Goal: Information Seeking & Learning: Learn about a topic

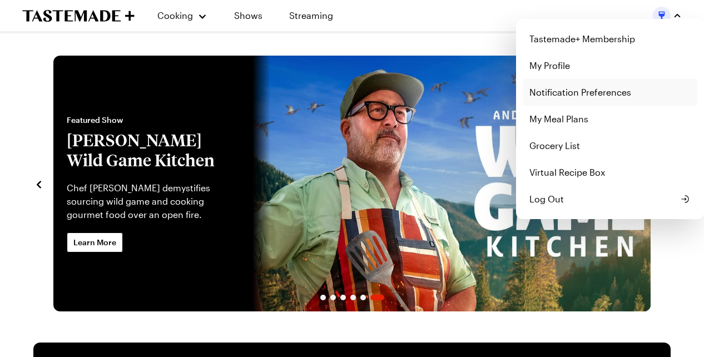
click at [557, 92] on link "Notification Preferences" at bounding box center [610, 92] width 175 height 27
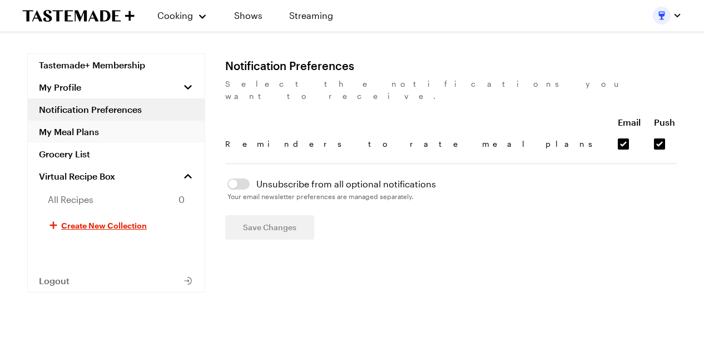
click at [85, 127] on link "My Meal Plans" at bounding box center [116, 132] width 177 height 22
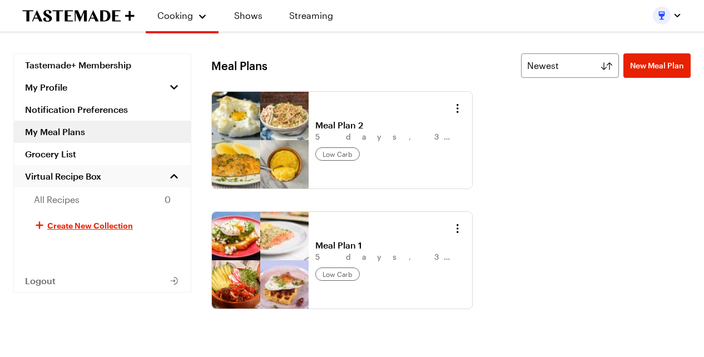
click at [71, 176] on span "Virtual Recipe Box" at bounding box center [63, 176] width 76 height 11
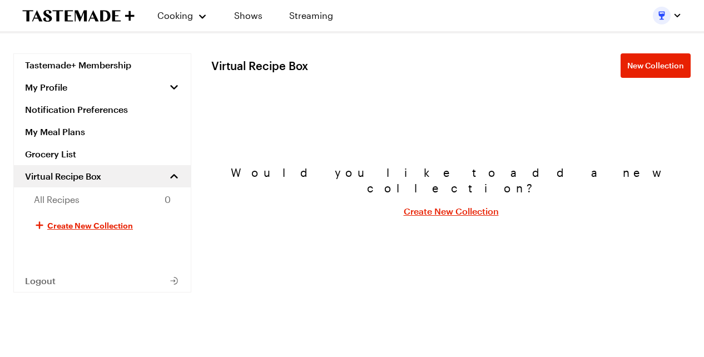
click at [71, 176] on span "Virtual Recipe Box" at bounding box center [63, 176] width 76 height 11
click at [60, 147] on link "Grocery List" at bounding box center [102, 154] width 177 height 22
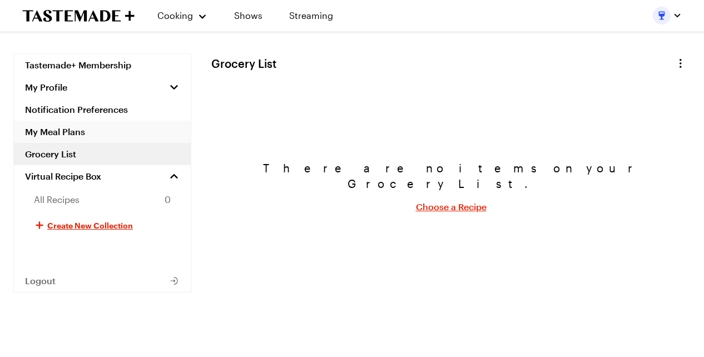
click at [60, 127] on link "My Meal Plans" at bounding box center [102, 132] width 177 height 22
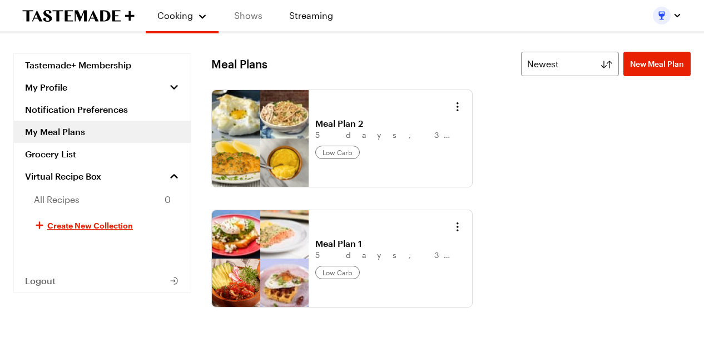
scroll to position [2, 0]
click at [257, 14] on link "Shows" at bounding box center [248, 15] width 51 height 31
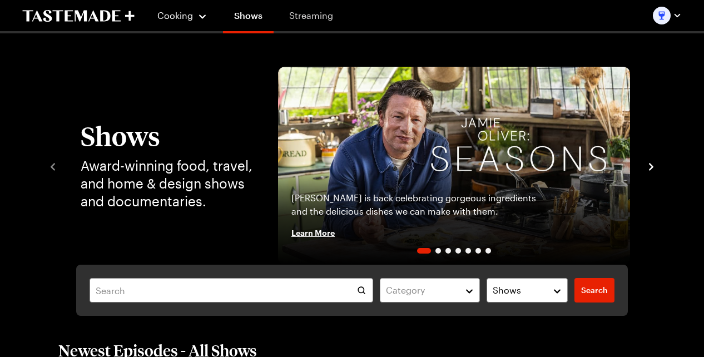
click at [325, 16] on link "Streaming" at bounding box center [311, 15] width 66 height 31
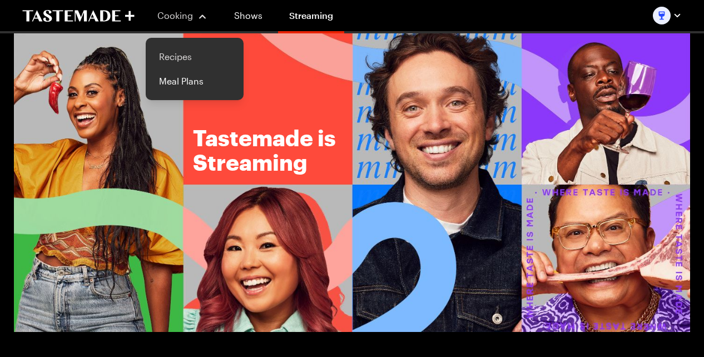
click at [172, 58] on link "Recipes" at bounding box center [194, 56] width 85 height 24
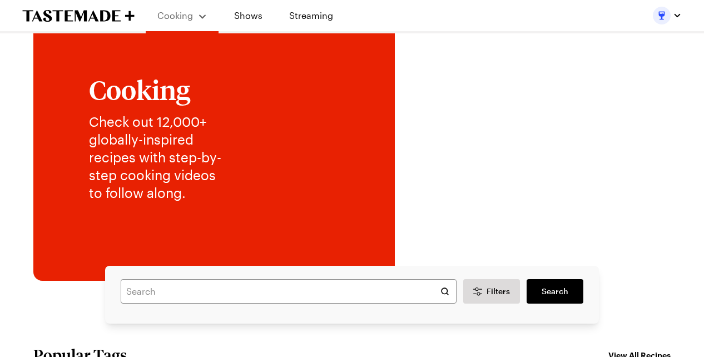
scroll to position [59, 0]
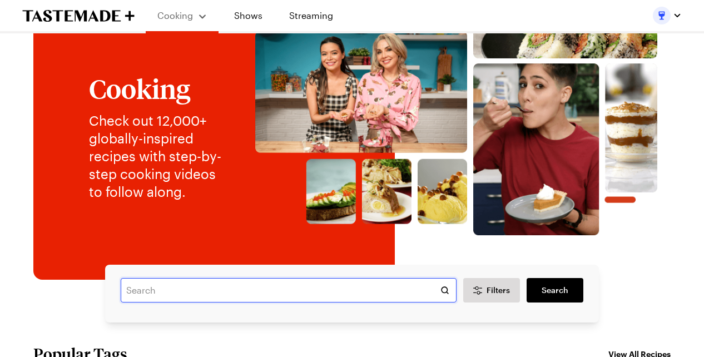
click at [210, 293] on input "text" at bounding box center [289, 290] width 336 height 24
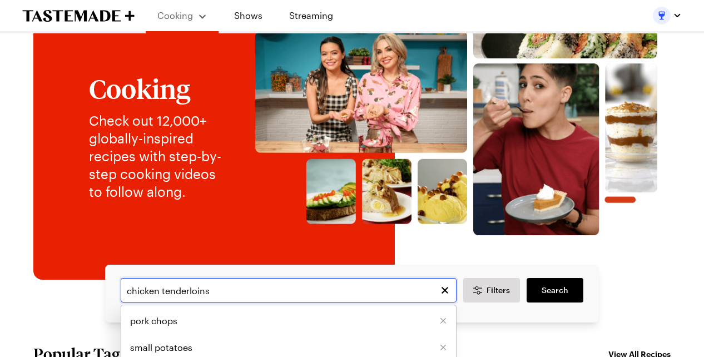
type input "chicken tenderloins"
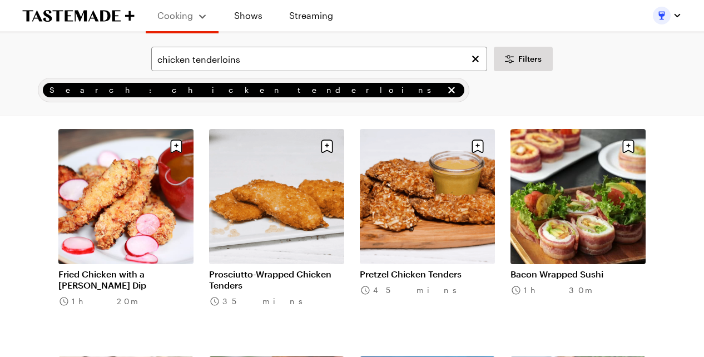
scroll to position [974, 0]
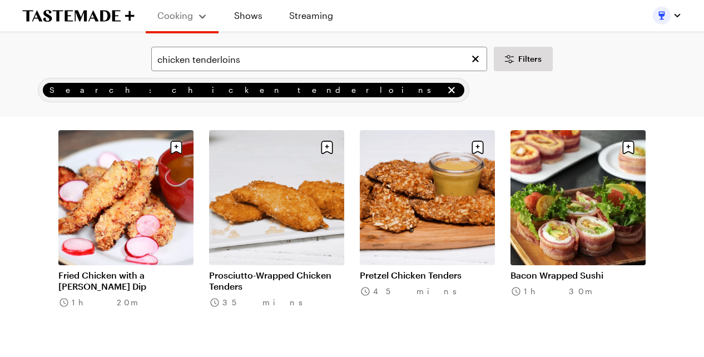
click at [297, 270] on link "Prosciutto-Wrapped Chicken Tenders" at bounding box center [276, 281] width 135 height 22
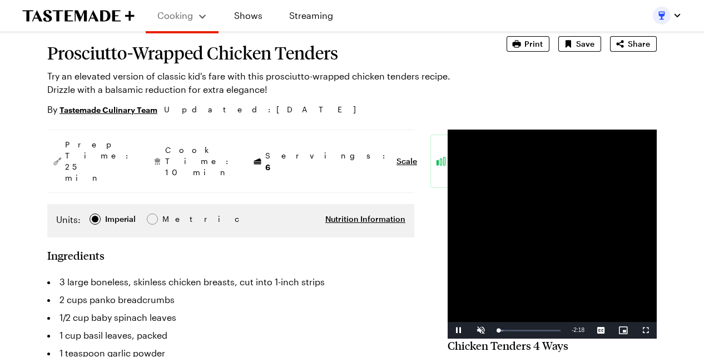
scroll to position [93, 1]
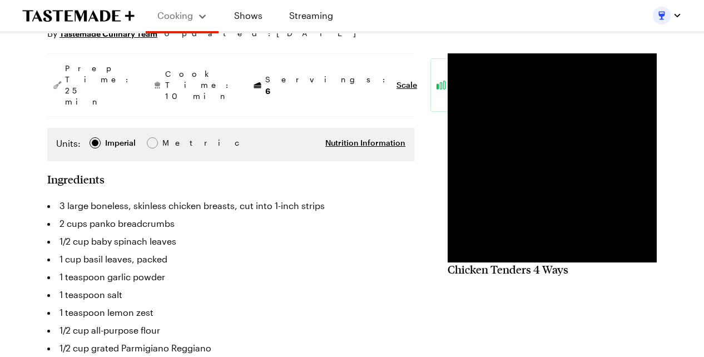
type textarea "x"
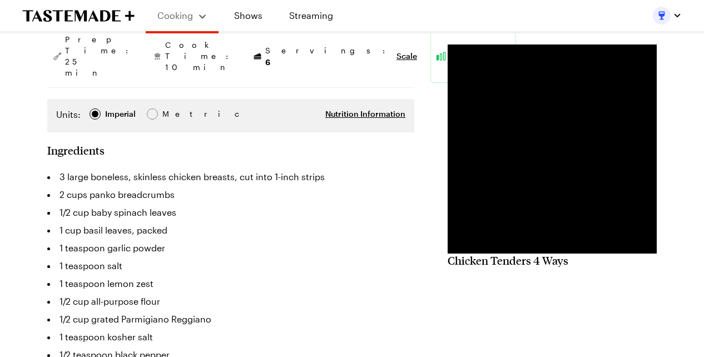
scroll to position [182, 0]
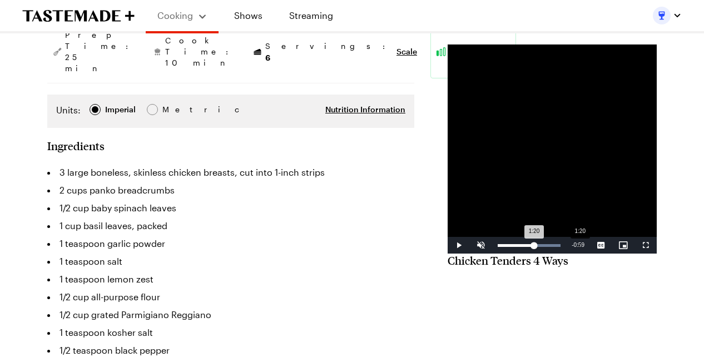
click at [500, 247] on div "Loaded : 99.90% 1:20 1:20" at bounding box center [529, 245] width 63 height 3
click at [551, 247] on div "0:52" at bounding box center [551, 245] width 1 height 3
click at [498, 247] on div "Loaded : 55.49% 1:02 0:55" at bounding box center [529, 245] width 63 height 3
click at [498, 247] on div "Loaded : 76.86% 1:12 1:06" at bounding box center [529, 245] width 63 height 3
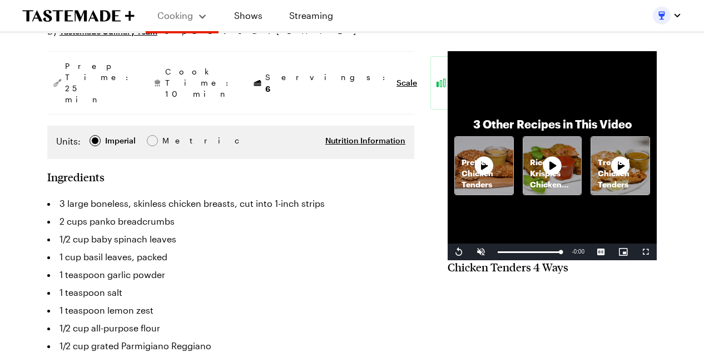
scroll to position [152, 0]
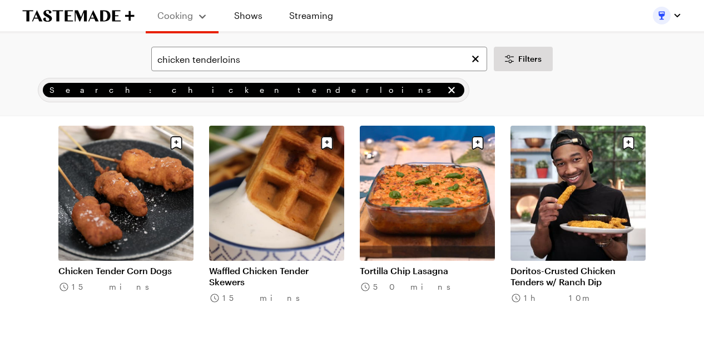
scroll to position [1208, 0]
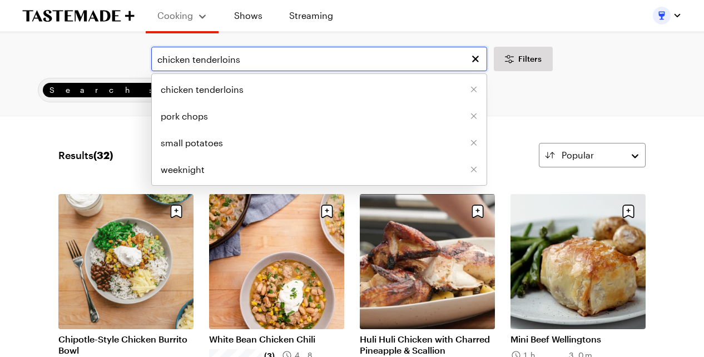
click at [248, 61] on input "chicken tenderloins" at bounding box center [319, 59] width 336 height 24
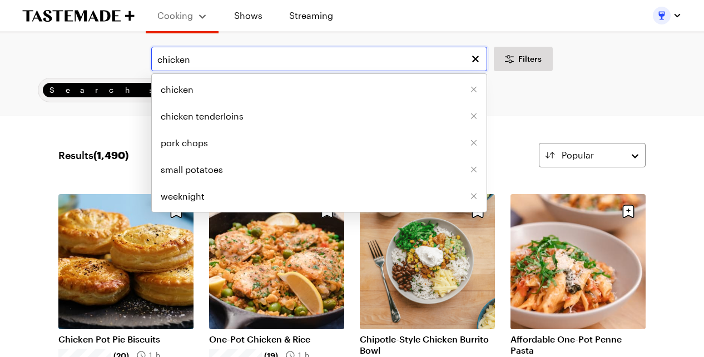
click at [266, 57] on input "chicken" at bounding box center [319, 59] width 336 height 24
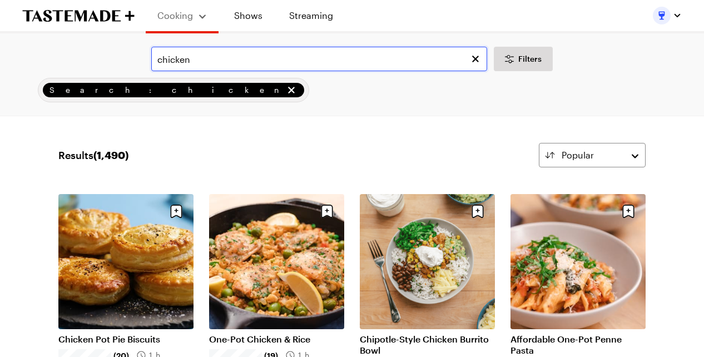
click at [444, 58] on input "chicken" at bounding box center [319, 59] width 336 height 24
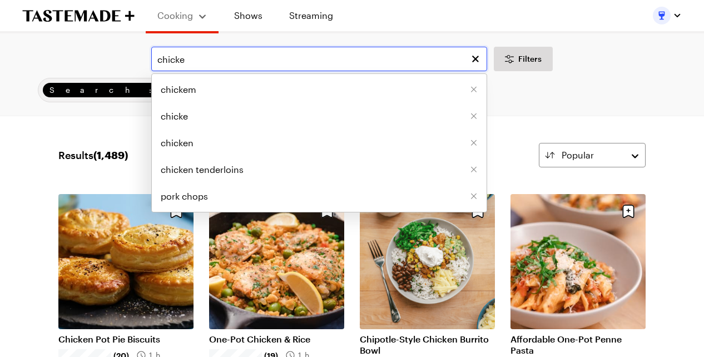
type input "chicke"
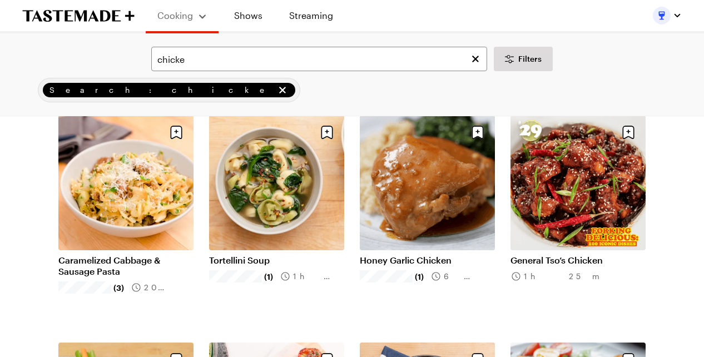
scroll to position [989, 0]
click at [584, 254] on link "General Tso’s Chicken" at bounding box center [578, 259] width 135 height 11
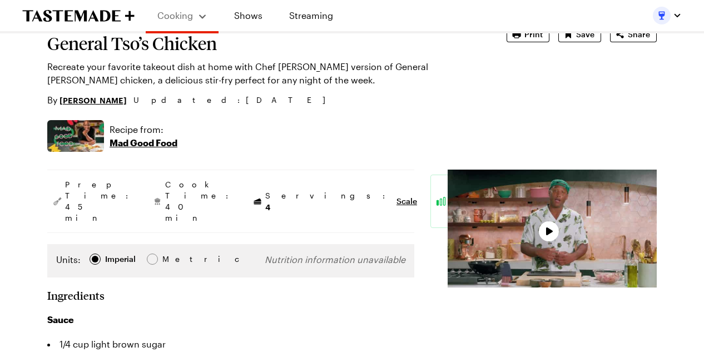
type textarea "x"
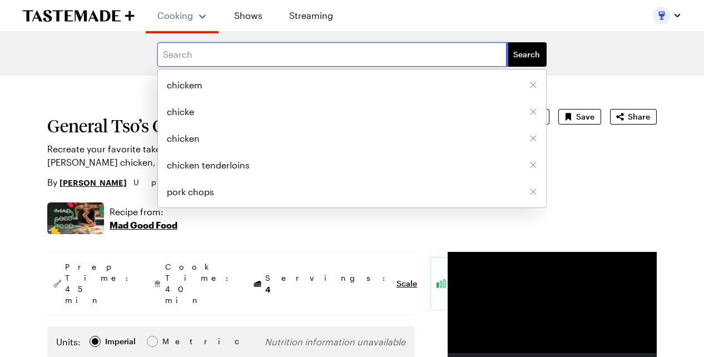
click at [187, 53] on input "text" at bounding box center [331, 54] width 349 height 24
type input "100 forking recipes"
click at [527, 54] on button "Search" at bounding box center [527, 54] width 40 height 24
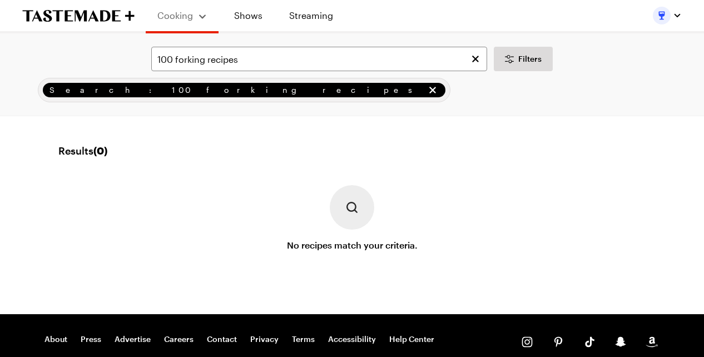
type textarea "x"
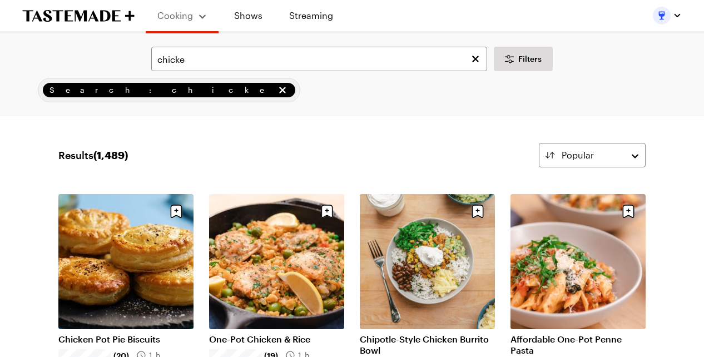
scroll to position [989, 0]
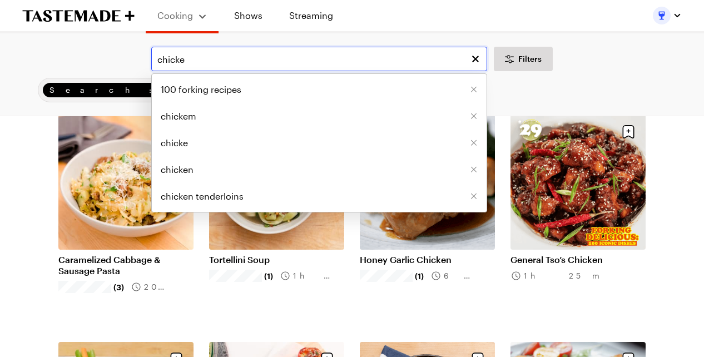
drag, startPoint x: 201, startPoint y: 60, endPoint x: 105, endPoint y: 57, distance: 96.2
click at [105, 57] on div "chicke 100 forking recipes chickem chicke chicken chicken tenderloins Filters" at bounding box center [352, 59] width 673 height 24
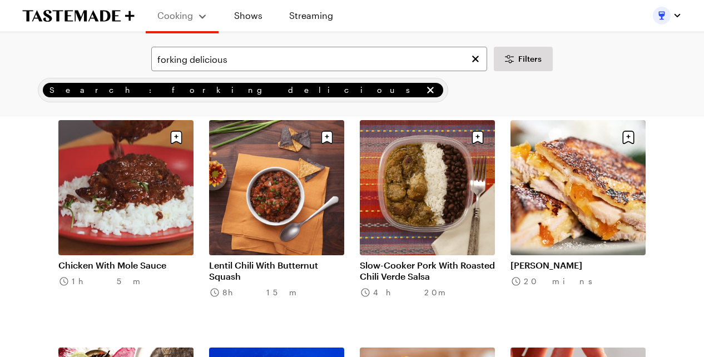
scroll to position [757, 0]
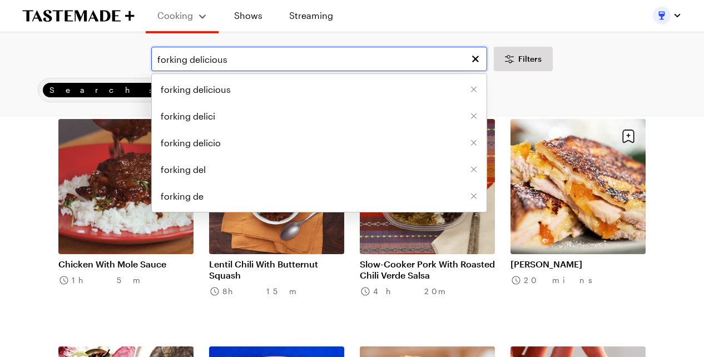
drag, startPoint x: 252, startPoint y: 60, endPoint x: 71, endPoint y: 54, distance: 181.9
click at [71, 54] on div "forking delicious forking delicious forking delici forking delicio forking del …" at bounding box center [352, 59] width 673 height 24
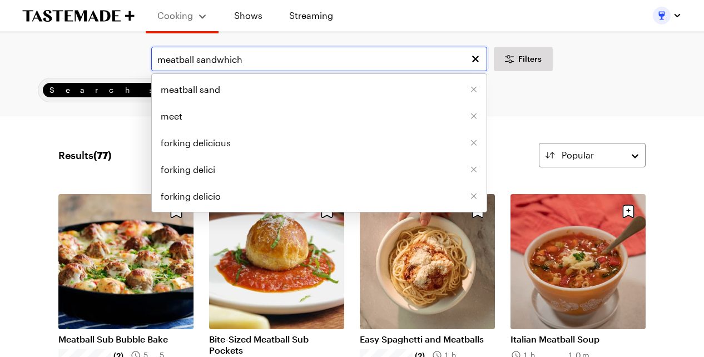
type input "meatball sandwhich"
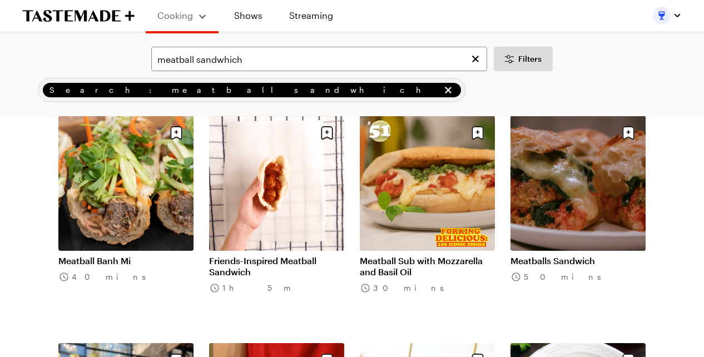
scroll to position [66, 0]
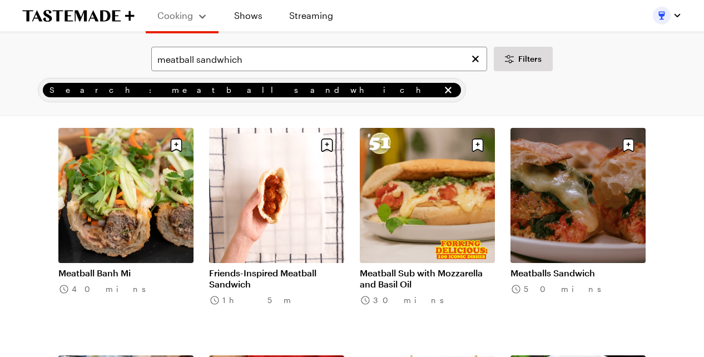
click at [383, 267] on link "Meatball Sub with Mozzarella and Basil Oil" at bounding box center [427, 278] width 135 height 22
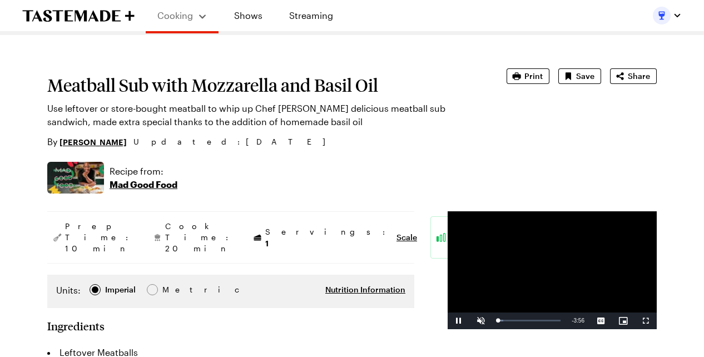
scroll to position [41, 0]
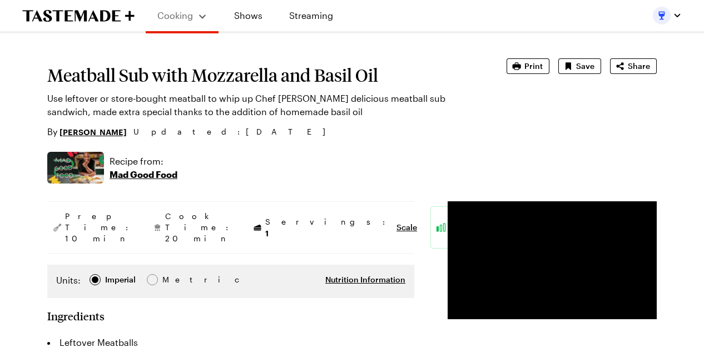
type textarea "x"
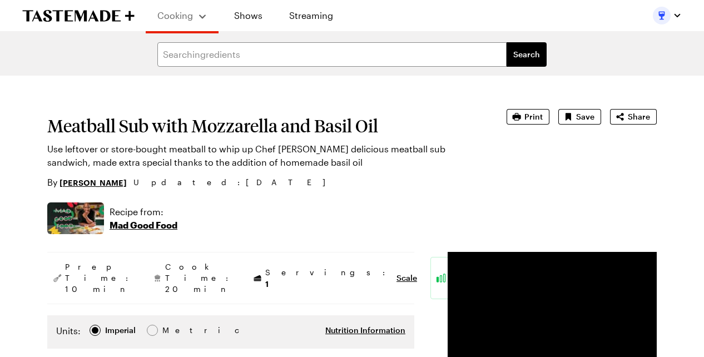
scroll to position [0, 0]
